Goal: Information Seeking & Learning: Check status

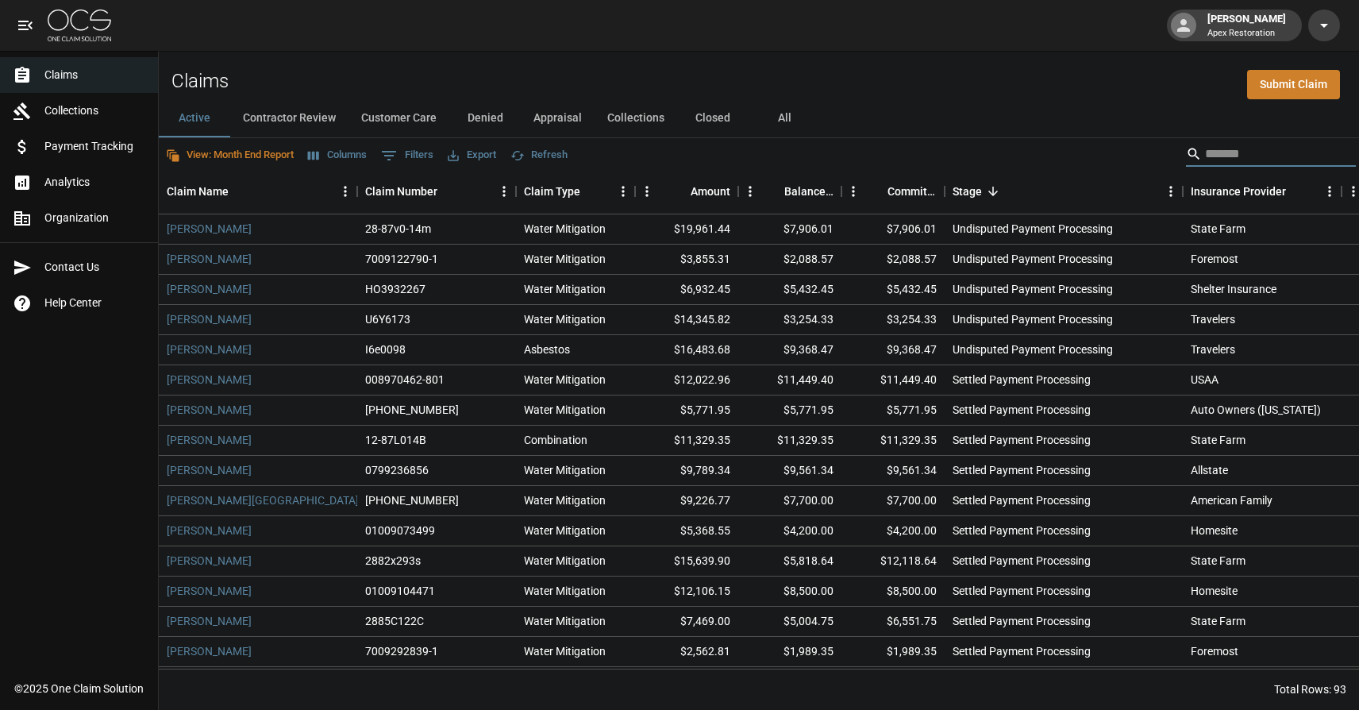
click at [1300, 151] on input "Search" at bounding box center [1268, 153] width 127 height 25
type input "******"
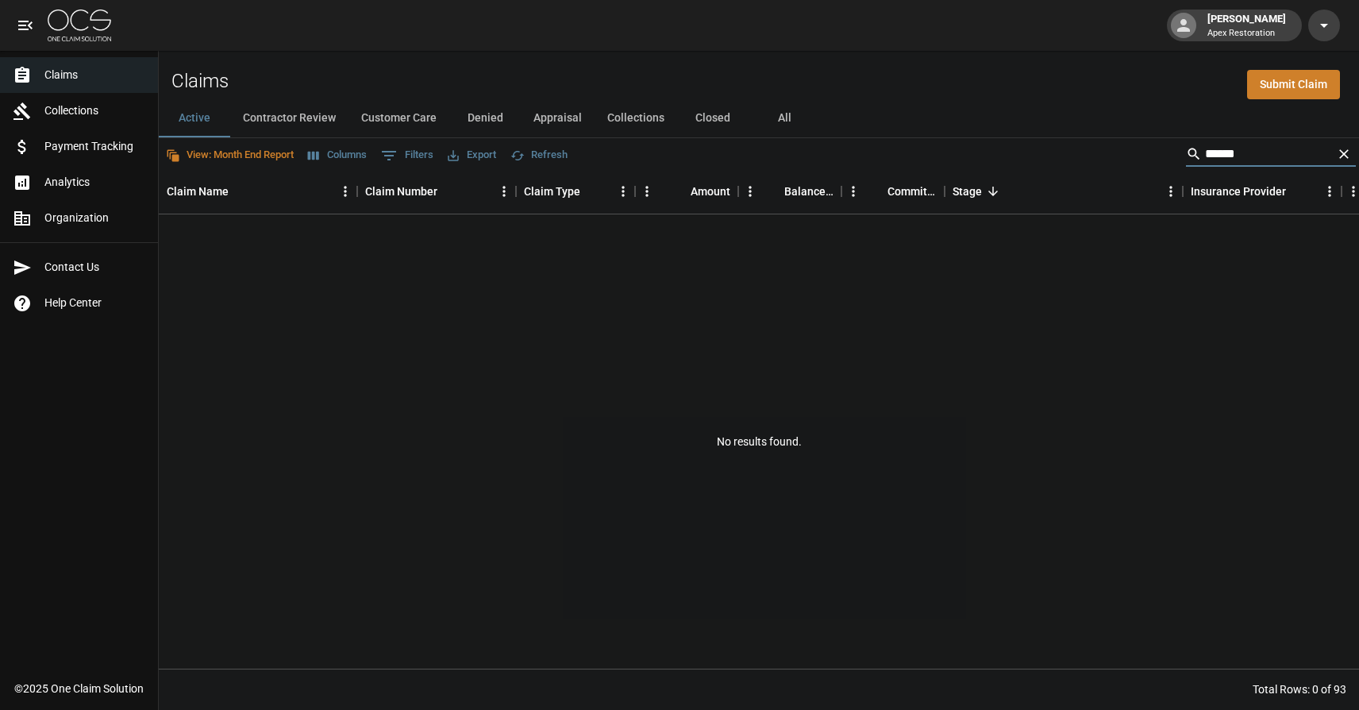
click at [802, 116] on button "All" at bounding box center [784, 118] width 71 height 38
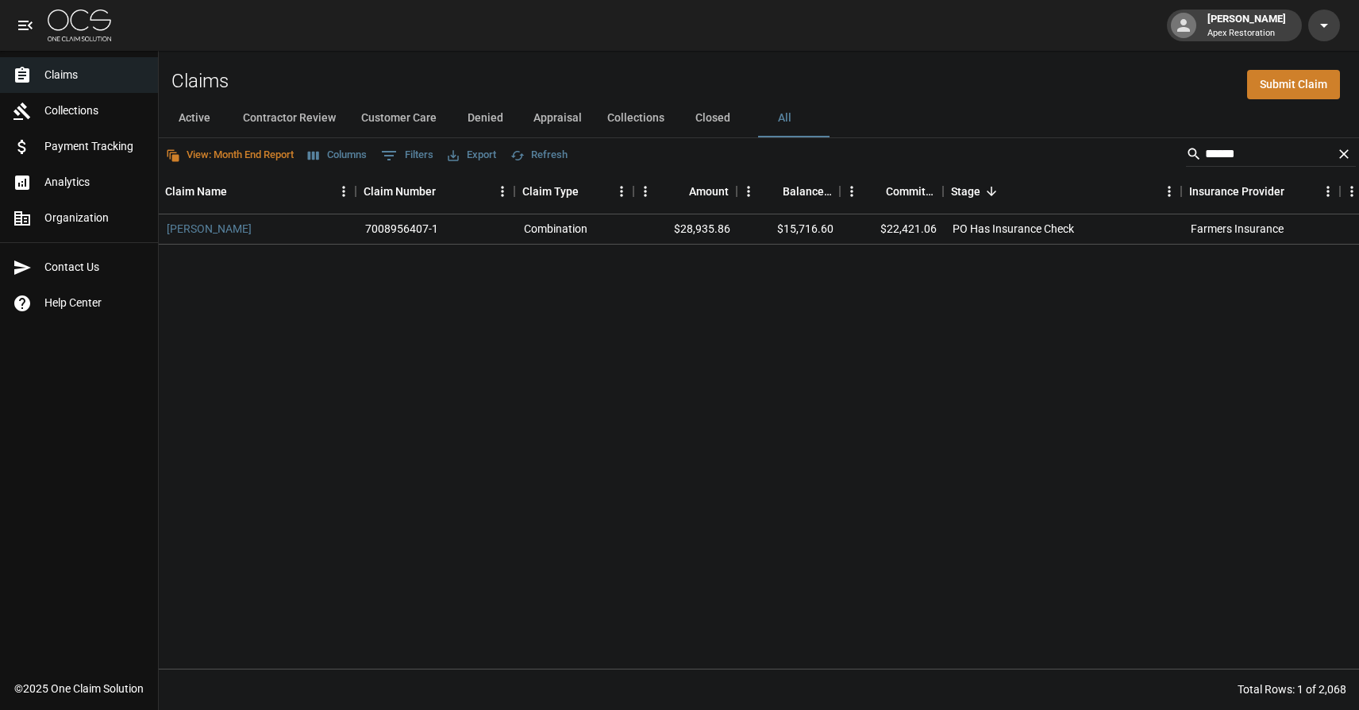
scroll to position [0, 2]
click at [892, 372] on div "[PERSON_NAME] 7008956407-1 Combination $28,935.86 $15,716.60 $22,421.06 PO Has …" at bounding box center [1029, 441] width 1747 height 454
click at [237, 228] on link "[PERSON_NAME]" at bounding box center [208, 229] width 85 height 16
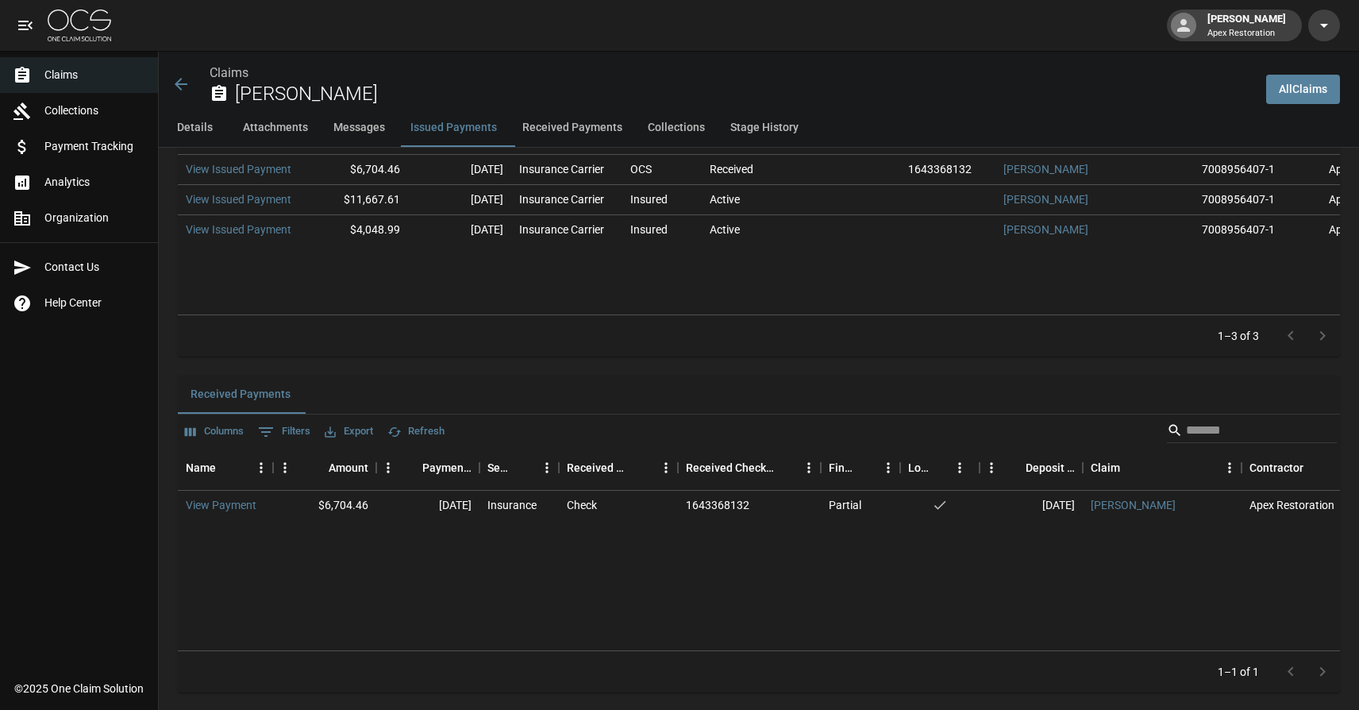
scroll to position [1971, 0]
click at [570, 127] on button "Received Payments" at bounding box center [572, 128] width 125 height 38
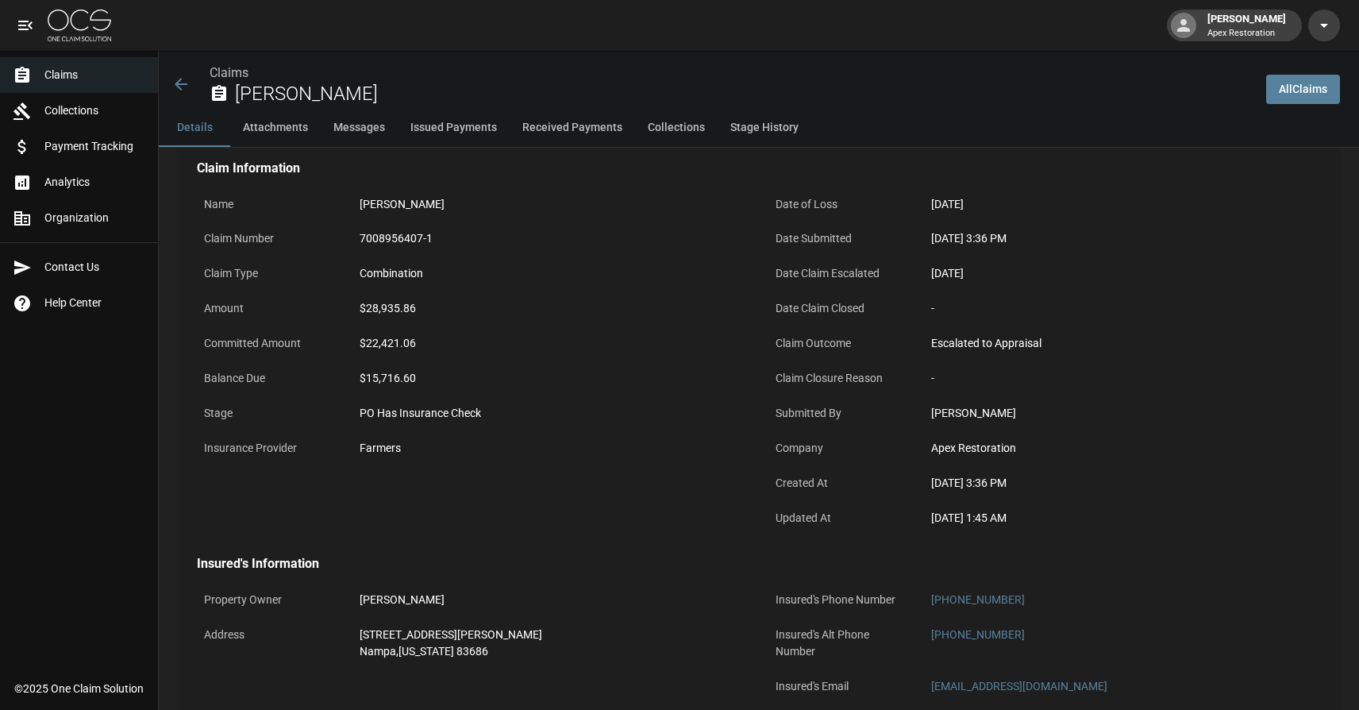
scroll to position [0, 0]
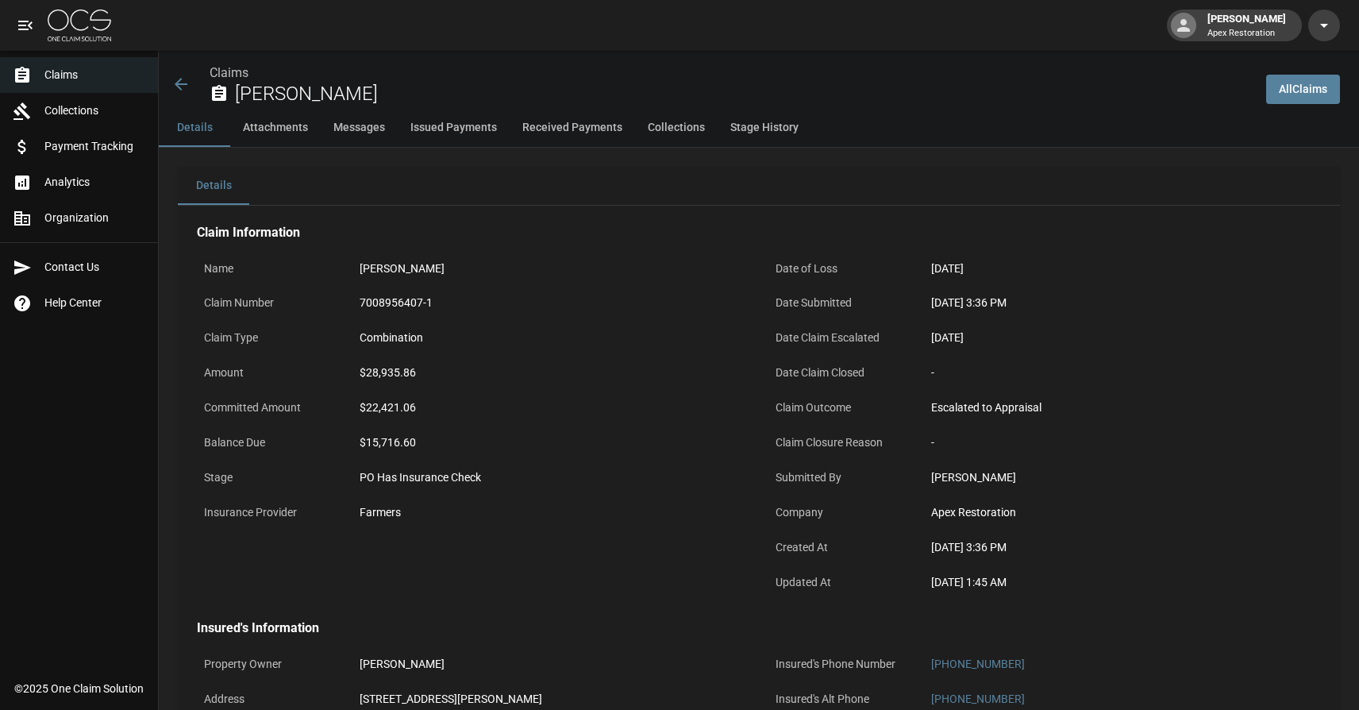
drag, startPoint x: 460, startPoint y: 406, endPoint x: 441, endPoint y: 407, distance: 19.1
click at [460, 406] on div "$22,421.06" at bounding box center [551, 407] width 383 height 17
drag, startPoint x: 433, startPoint y: 408, endPoint x: 251, endPoint y: 456, distance: 188.9
click at [344, 413] on div "Committed Amount $22,421.06" at bounding box center [473, 409] width 553 height 35
click at [418, 441] on div "$15,716.60" at bounding box center [551, 442] width 383 height 17
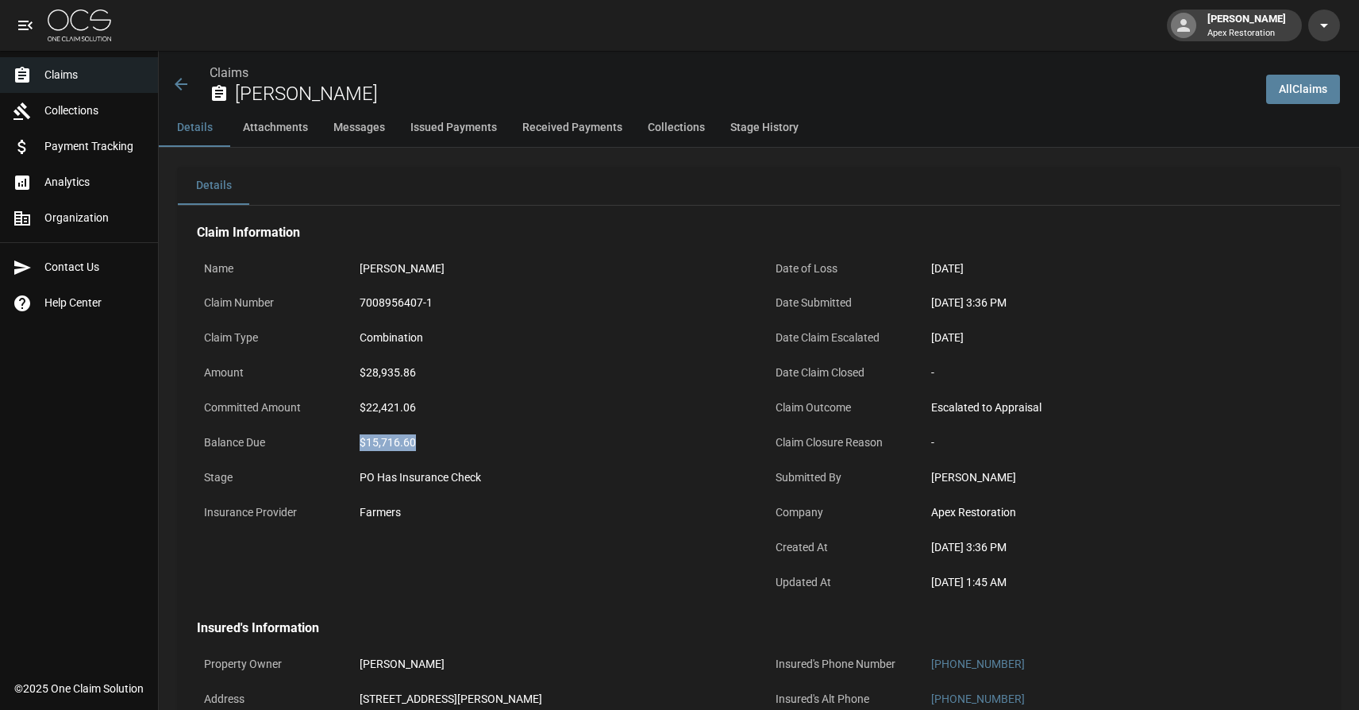
drag, startPoint x: 418, startPoint y: 444, endPoint x: 359, endPoint y: 444, distance: 59.5
click at [360, 444] on div "$15,716.60" at bounding box center [551, 442] width 383 height 17
click at [179, 75] on icon at bounding box center [180, 84] width 19 height 19
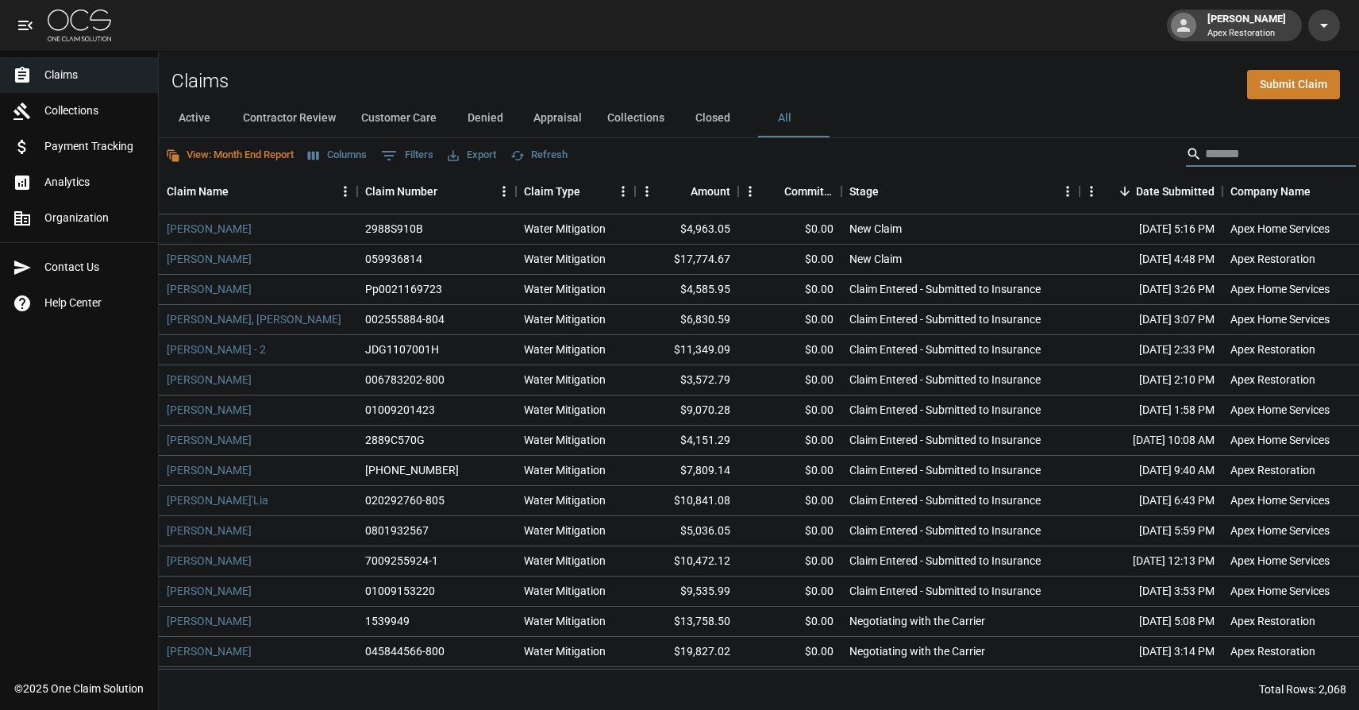
click at [1269, 151] on input "Search" at bounding box center [1268, 153] width 127 height 25
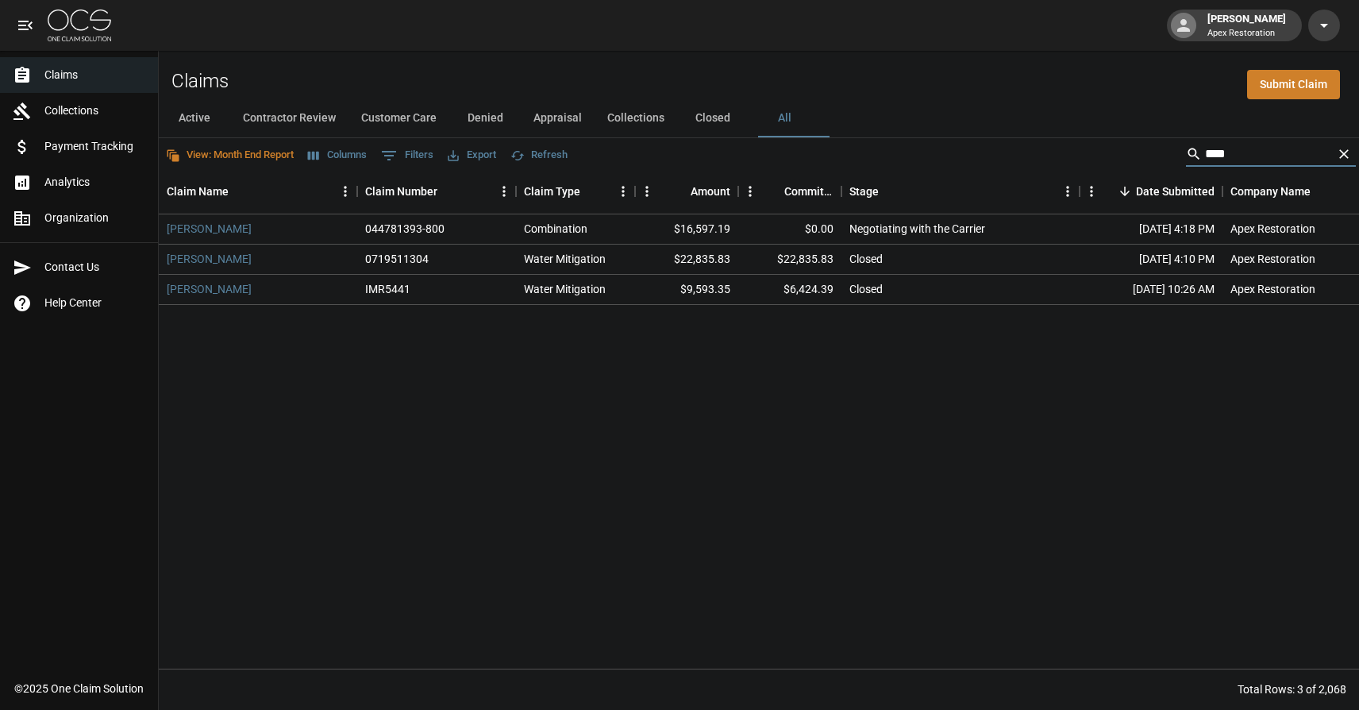
type input "****"
click at [507, 374] on div "[PERSON_NAME] 044781393-800 Combination $16,597.19 $0.00 Negotiating with the C…" at bounding box center [901, 441] width 1485 height 454
click at [386, 368] on div "[PERSON_NAME] 044781393-800 Combination $16,597.19 $0.00 Negotiating with the C…" at bounding box center [901, 441] width 1485 height 454
click at [754, 333] on div "[PERSON_NAME] 044781393-800 Combination $16,597.19 $0.00 Negotiating with the C…" at bounding box center [901, 441] width 1485 height 454
click at [828, 403] on div "[PERSON_NAME] 044781393-800 Combination $16,597.19 $0.00 Negotiating with the C…" at bounding box center [901, 441] width 1485 height 454
